Goal: Navigation & Orientation: Understand site structure

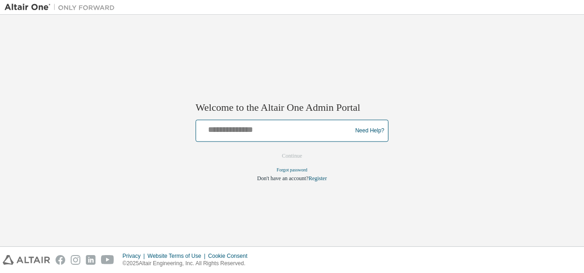
click at [283, 130] on input "text" at bounding box center [275, 128] width 151 height 13
paste input "**********"
type input "**********"
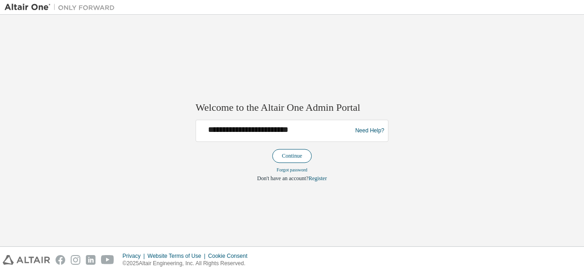
click at [299, 153] on button "Continue" at bounding box center [292, 156] width 40 height 14
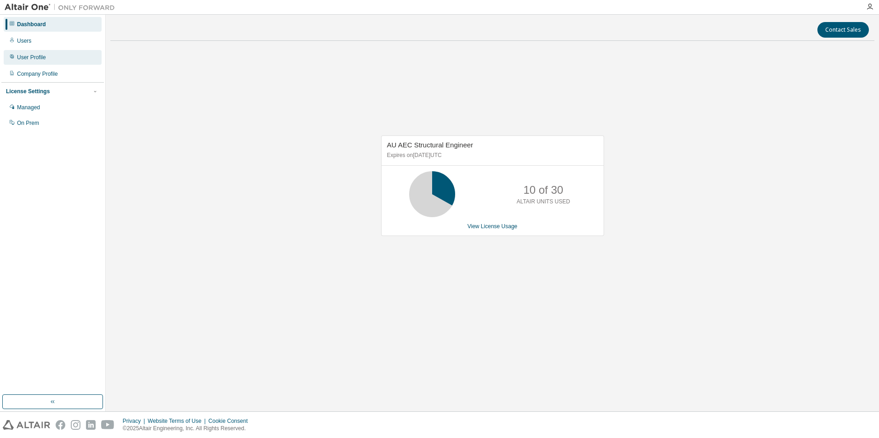
click at [32, 56] on div "User Profile" at bounding box center [31, 57] width 29 height 7
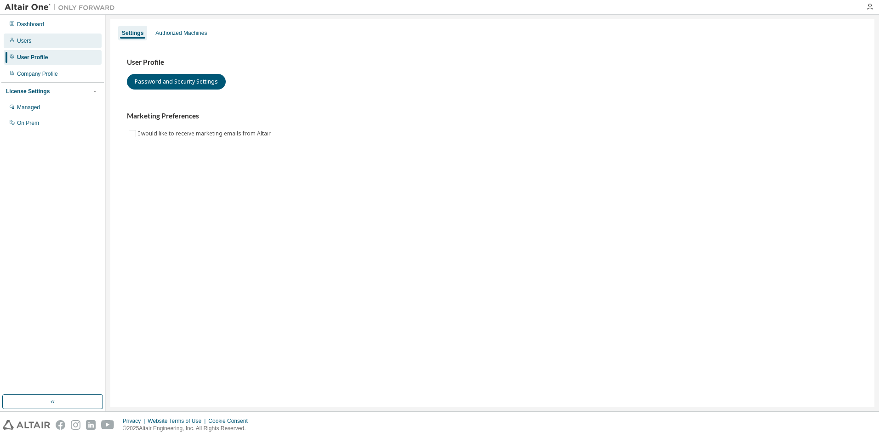
click at [35, 45] on div "Users" at bounding box center [53, 41] width 98 height 15
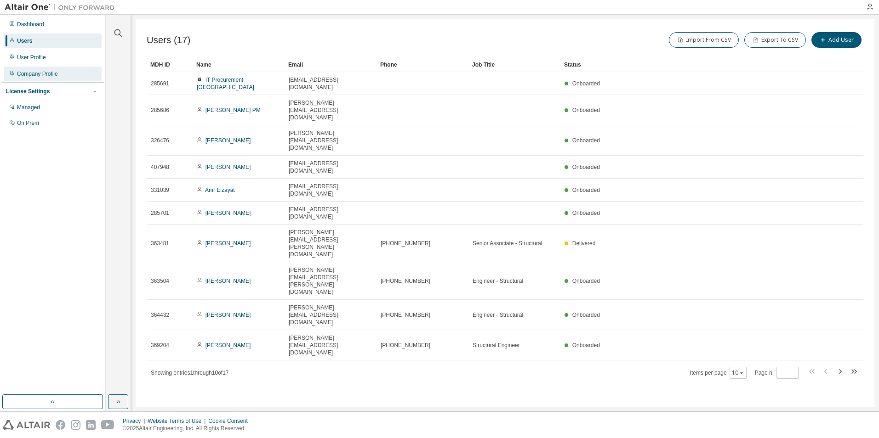
click at [42, 71] on div "Company Profile" at bounding box center [37, 73] width 41 height 7
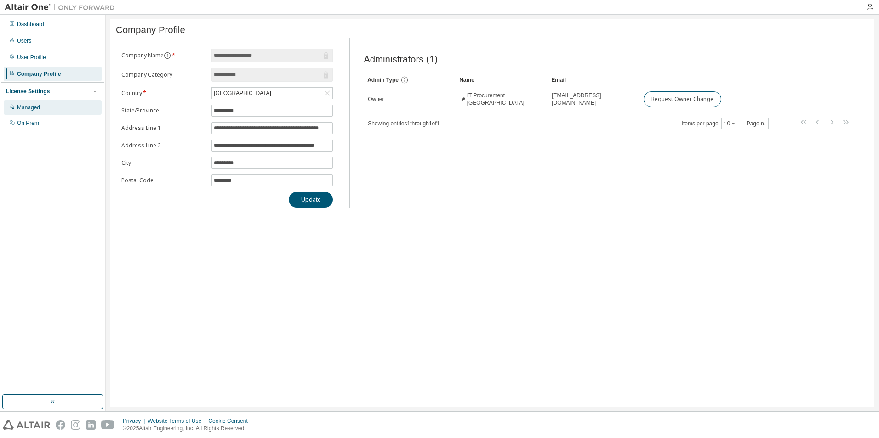
click at [29, 111] on div "Managed" at bounding box center [28, 107] width 23 height 7
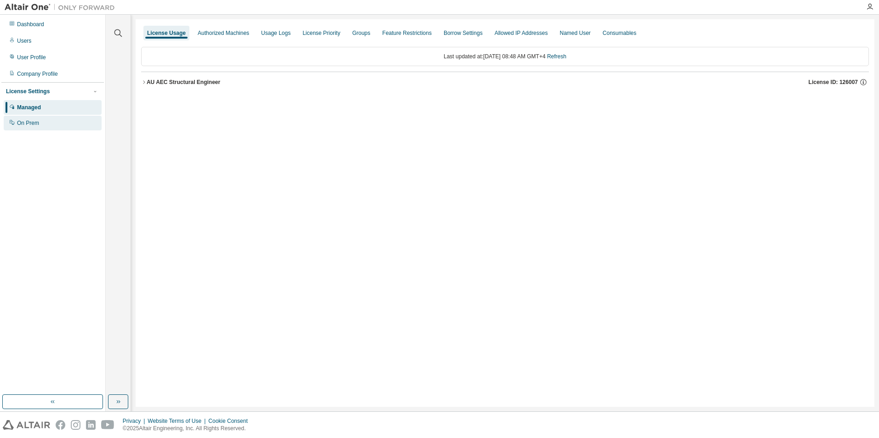
click at [37, 125] on div "On Prem" at bounding box center [28, 122] width 22 height 7
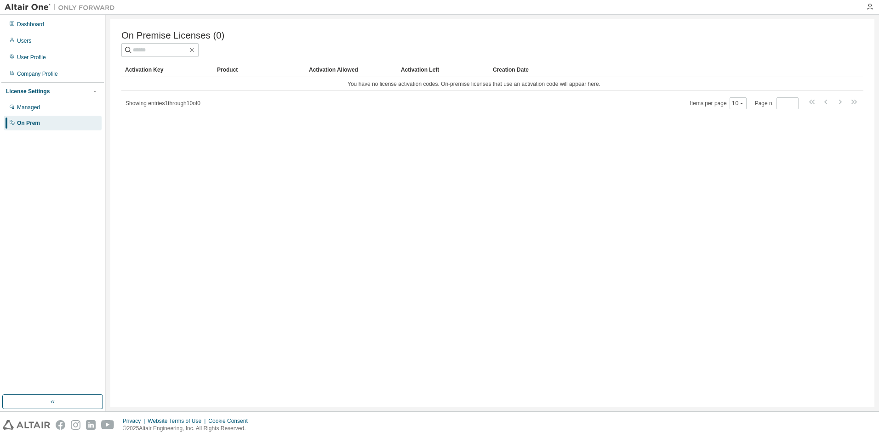
click at [439, 76] on div "Activation Left" at bounding box center [443, 69] width 85 height 15
click at [314, 74] on div "Activation Allowed" at bounding box center [351, 69] width 85 height 15
click at [144, 68] on div "Activation Key" at bounding box center [167, 69] width 85 height 15
click at [29, 24] on div "Dashboard" at bounding box center [30, 24] width 27 height 7
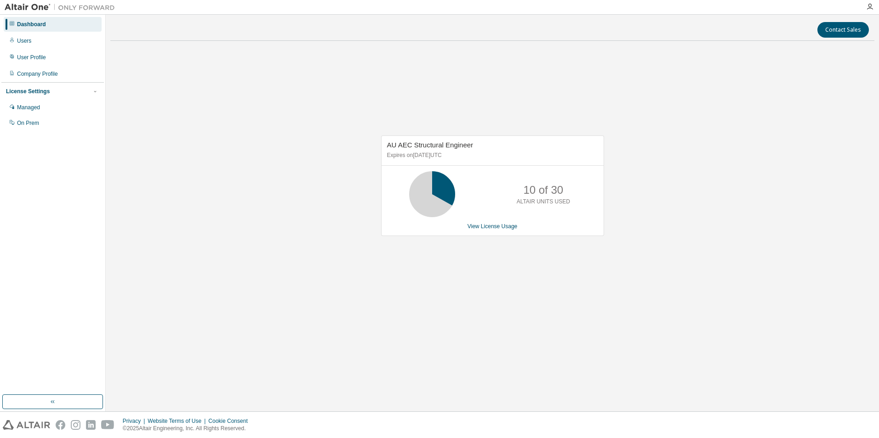
click at [428, 206] on icon at bounding box center [431, 194] width 23 height 23
click at [486, 227] on link "View License Usage" at bounding box center [492, 226] width 50 height 6
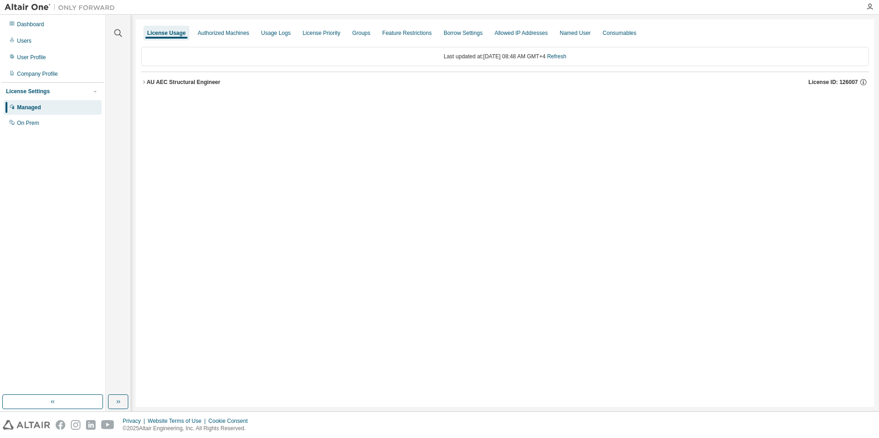
click at [143, 82] on icon "button" at bounding box center [144, 82] width 6 height 6
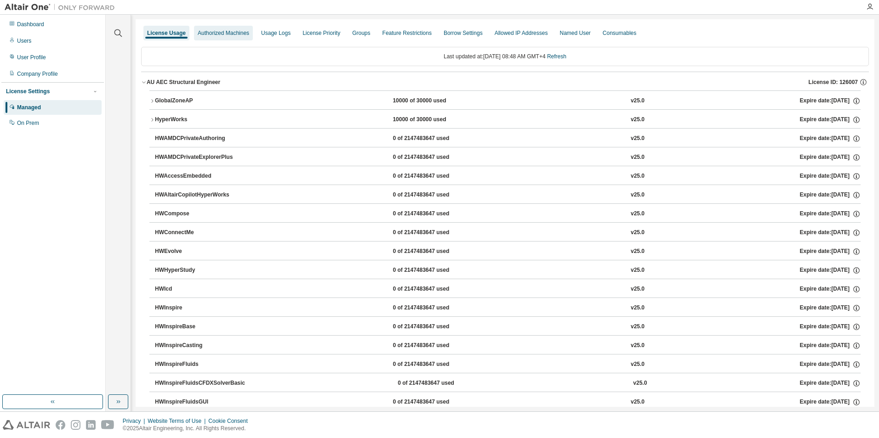
click at [239, 28] on div "Authorized Machines" at bounding box center [223, 33] width 59 height 15
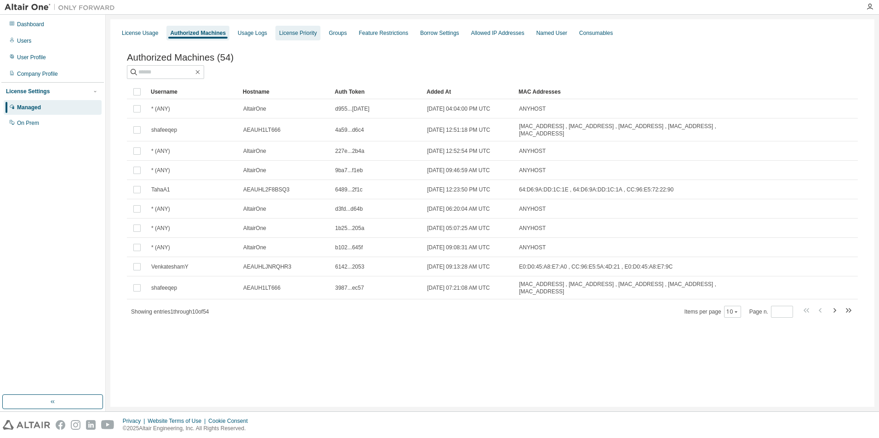
click at [283, 28] on div "License Priority" at bounding box center [297, 33] width 45 height 15
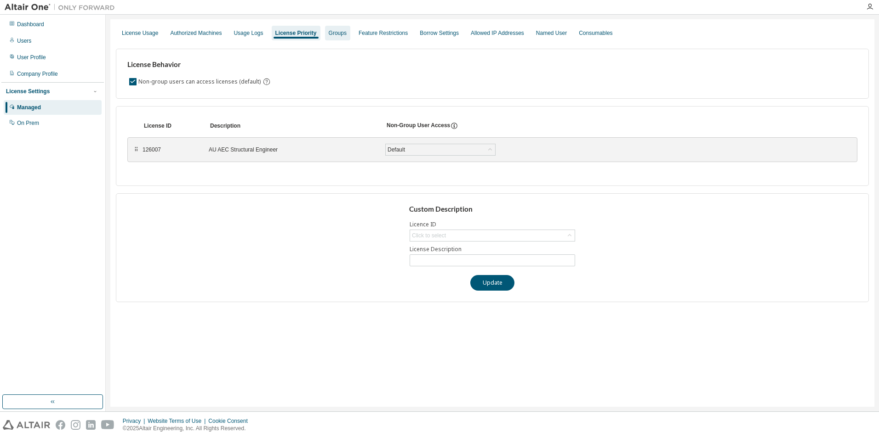
click at [330, 35] on div "Groups" at bounding box center [338, 32] width 18 height 7
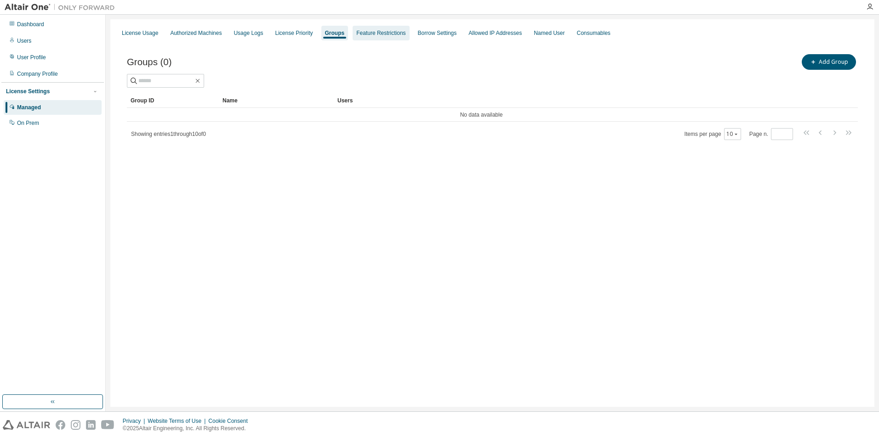
click at [401, 33] on div "Feature Restrictions" at bounding box center [380, 33] width 57 height 15
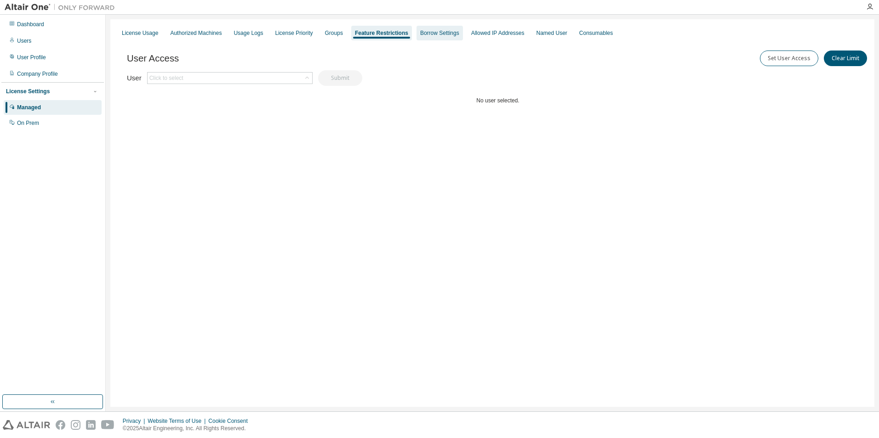
click at [440, 33] on div "Borrow Settings" at bounding box center [439, 32] width 39 height 7
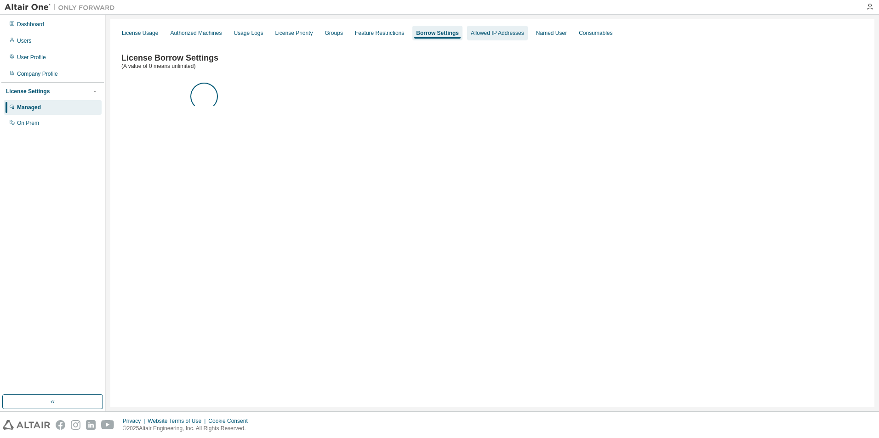
click at [473, 33] on div "Allowed IP Addresses" at bounding box center [497, 32] width 53 height 7
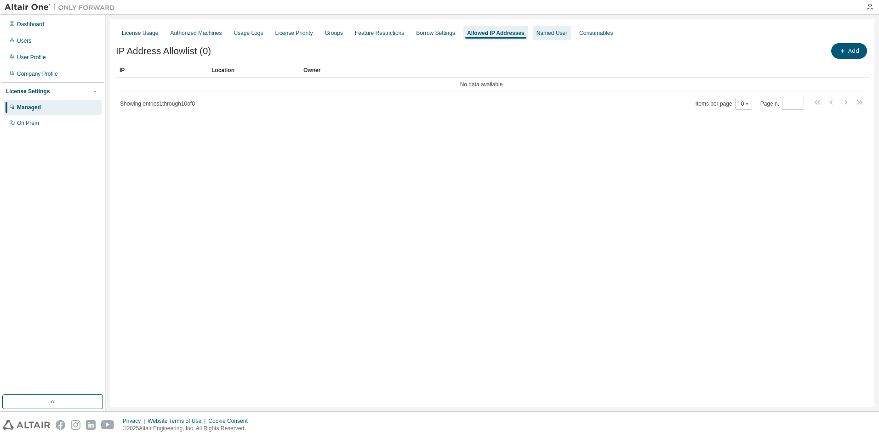
click at [536, 33] on div "Named User" at bounding box center [551, 32] width 31 height 7
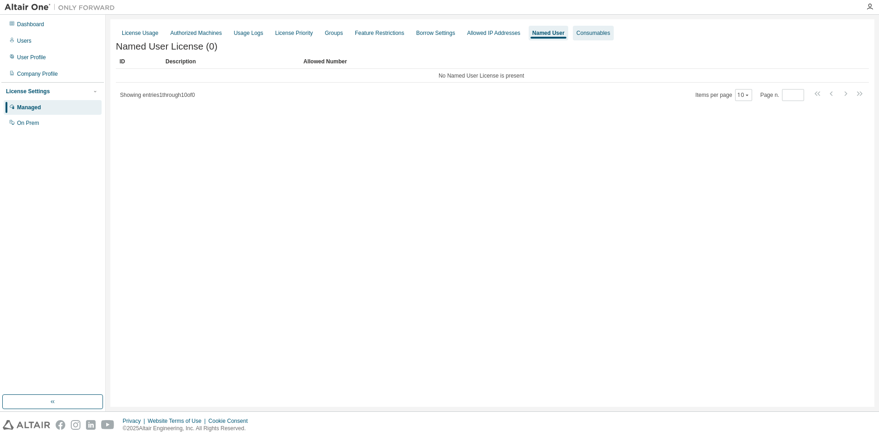
click at [576, 33] on div "Consumables" at bounding box center [593, 32] width 34 height 7
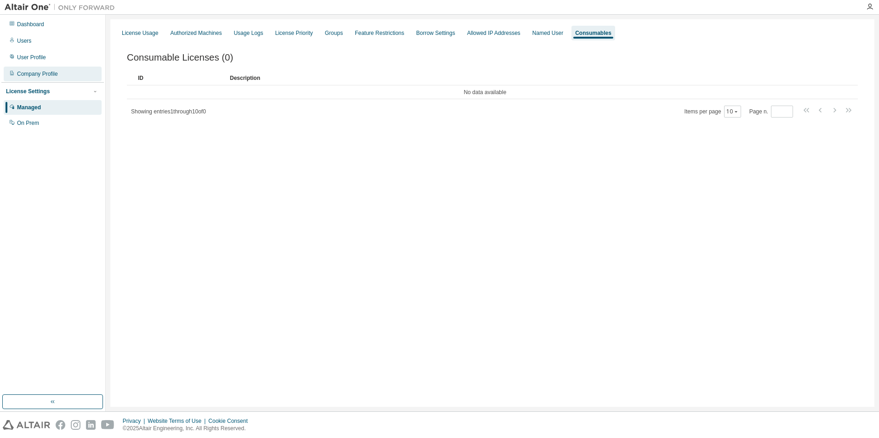
click at [48, 75] on div "Company Profile" at bounding box center [37, 73] width 41 height 7
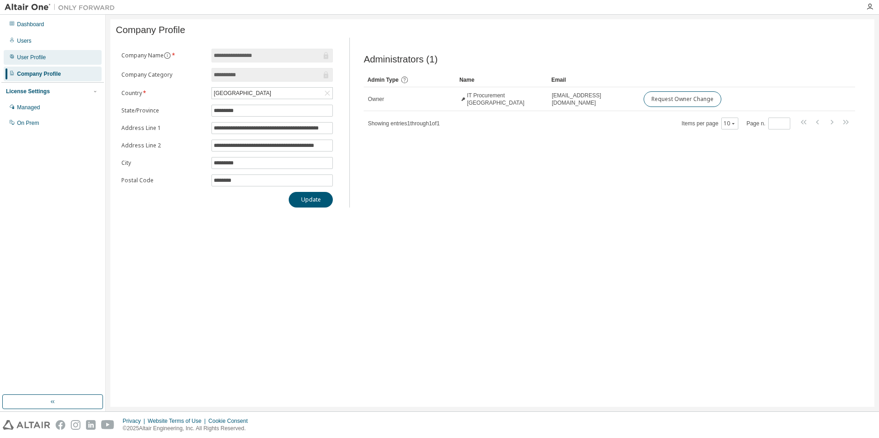
click at [48, 58] on div "User Profile" at bounding box center [53, 57] width 98 height 15
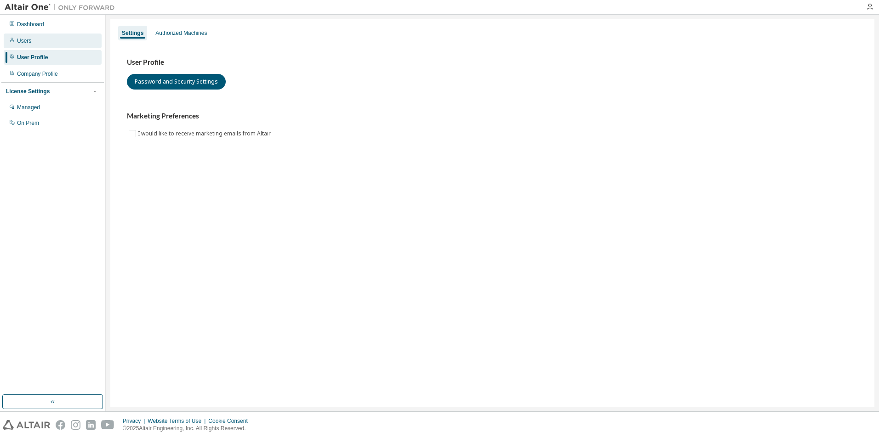
click at [48, 46] on div "Users" at bounding box center [53, 41] width 98 height 15
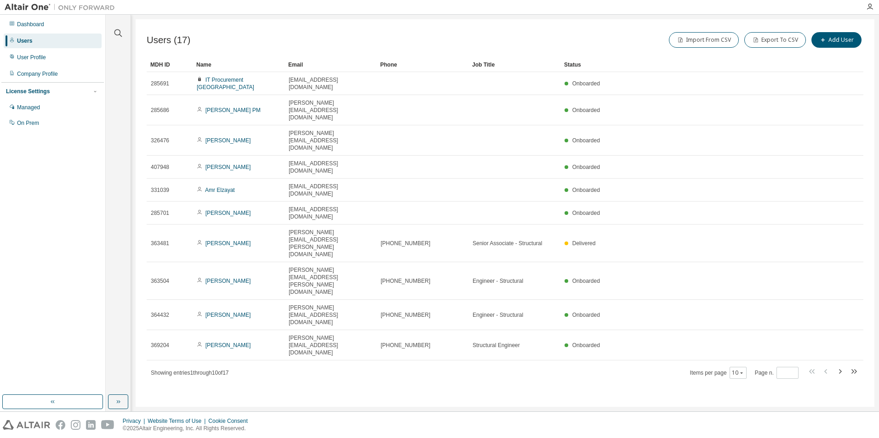
click at [255, 270] on div "Users (17) Import From CSV Export To CSV Add User Clear Load Save Save As Field…" at bounding box center [505, 213] width 738 height 388
click at [329, 281] on div "Users (17) Import From CSV Export To CSV Add User Clear Load Save Save As Field…" at bounding box center [505, 213] width 738 height 388
click at [449, 268] on div "Users (17) Import From CSV Export To CSV Add User Clear Load Save Save As Field…" at bounding box center [505, 213] width 738 height 388
